Goal: Transaction & Acquisition: Purchase product/service

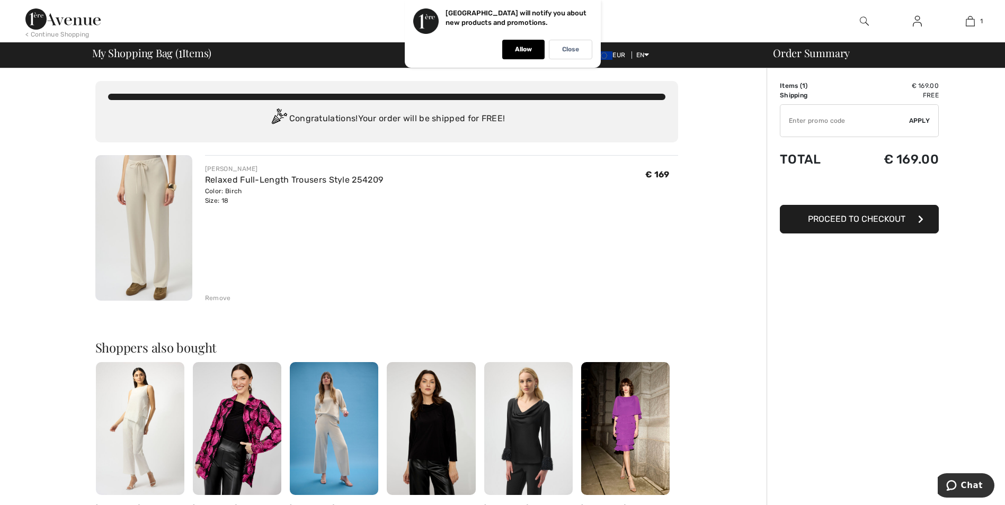
click at [867, 218] on span "Proceed to Checkout" at bounding box center [856, 219] width 97 height 10
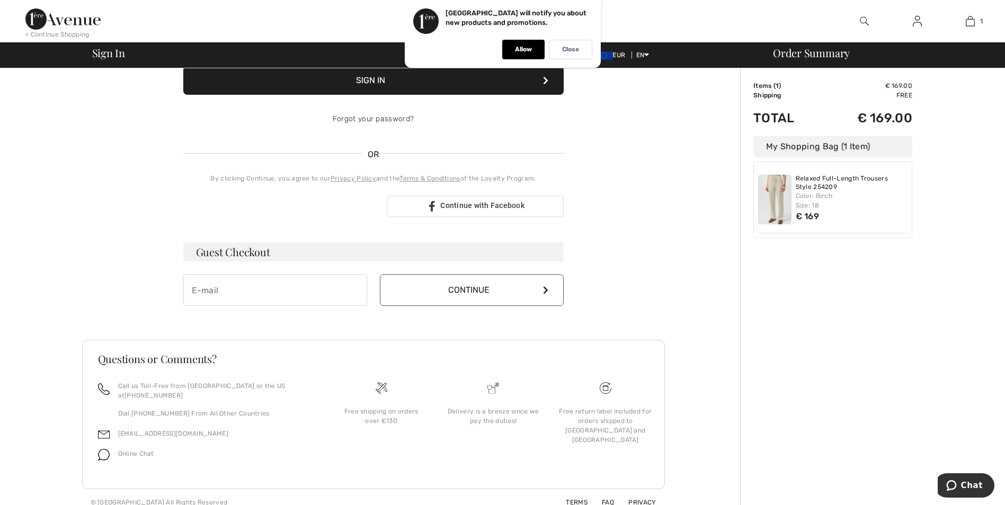
scroll to position [160, 0]
click at [260, 289] on input "email" at bounding box center [275, 289] width 184 height 32
type input "gh.mulder-blanksma@hetnet.nl"
click at [451, 291] on button "Continue" at bounding box center [472, 289] width 184 height 32
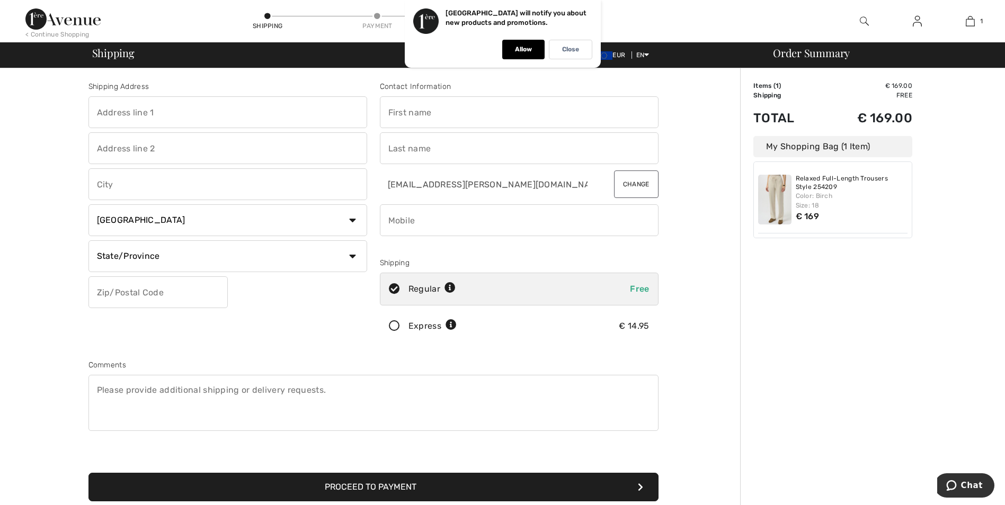
click at [198, 114] on input "text" at bounding box center [227, 112] width 279 height 32
type input "[PERSON_NAME][STREET_ADDRESS]"
type input "Den Haag"
select select "NL"
type input "2584 ET"
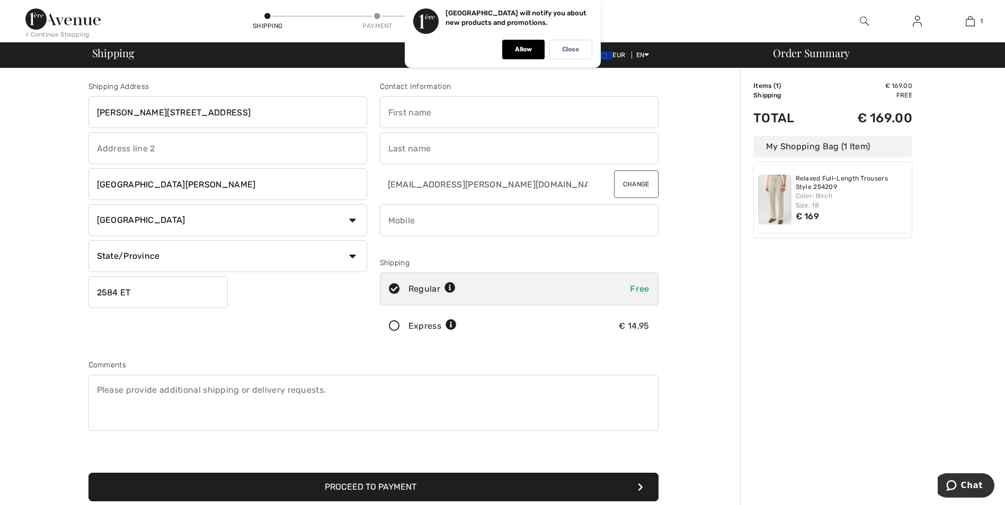
type input "Iet"
type input "Mulder"
type input "0703588503"
type input "2584ET"
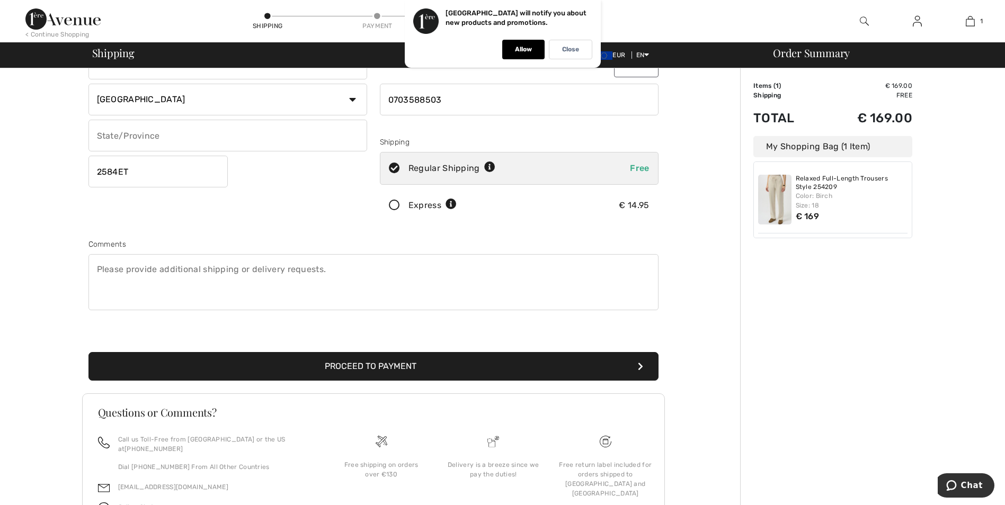
scroll to position [159, 0]
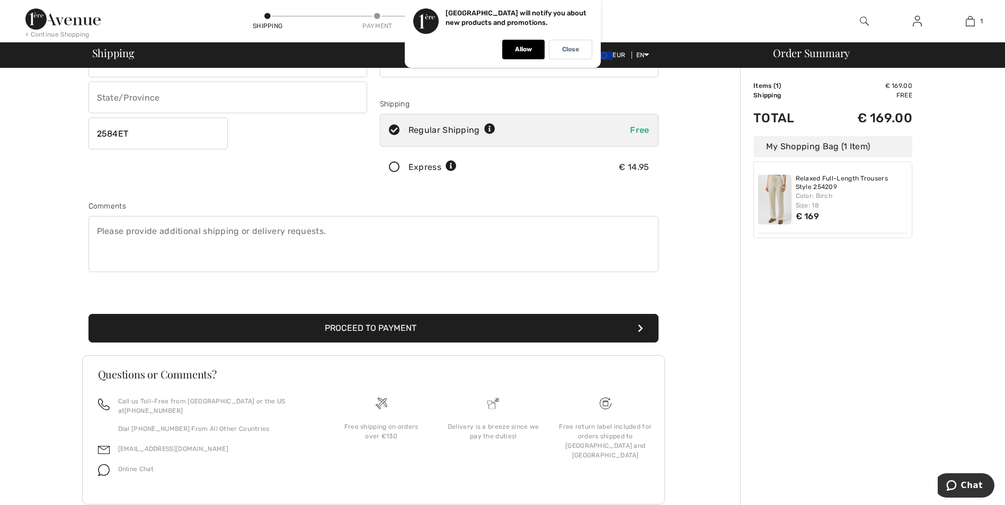
click at [366, 326] on button "Proceed to Payment" at bounding box center [373, 328] width 570 height 29
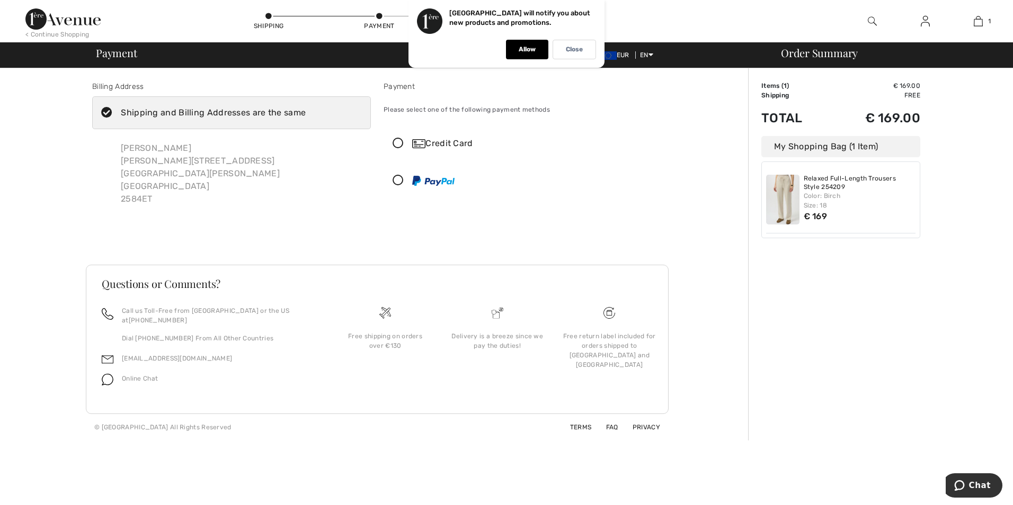
drag, startPoint x: 398, startPoint y: 180, endPoint x: 406, endPoint y: 182, distance: 7.7
click at [399, 180] on icon at bounding box center [398, 180] width 28 height 11
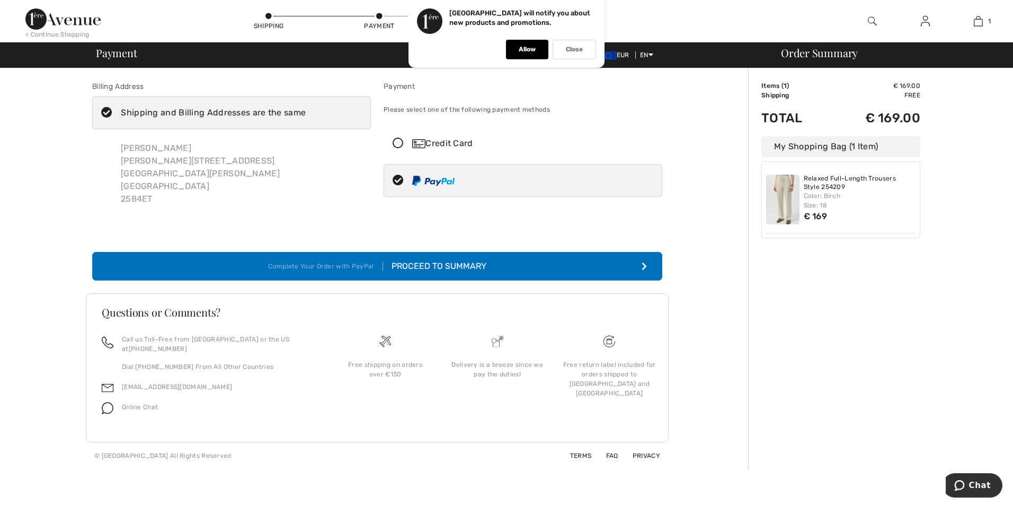
click at [440, 260] on div "Proceed to Summary" at bounding box center [434, 266] width 103 height 13
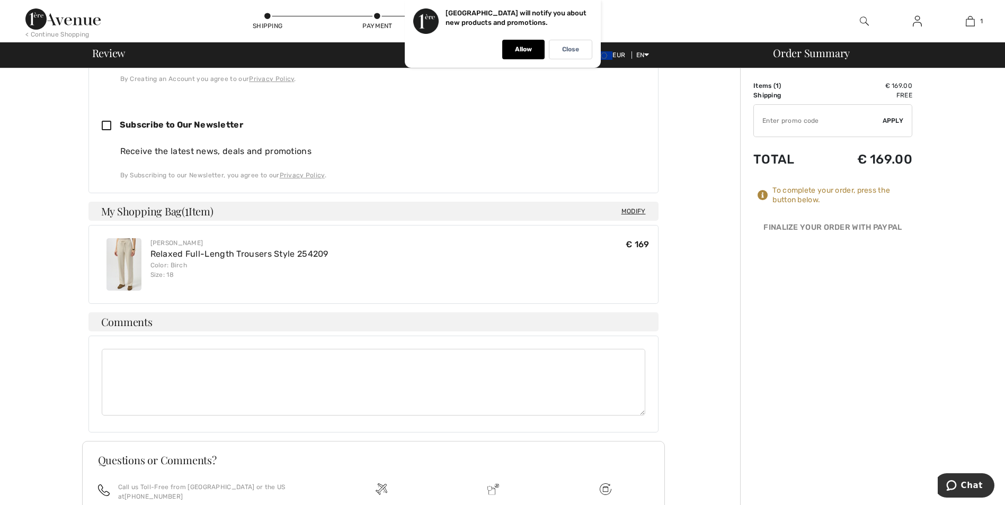
scroll to position [416, 0]
